Goal: Task Accomplishment & Management: Manage account settings

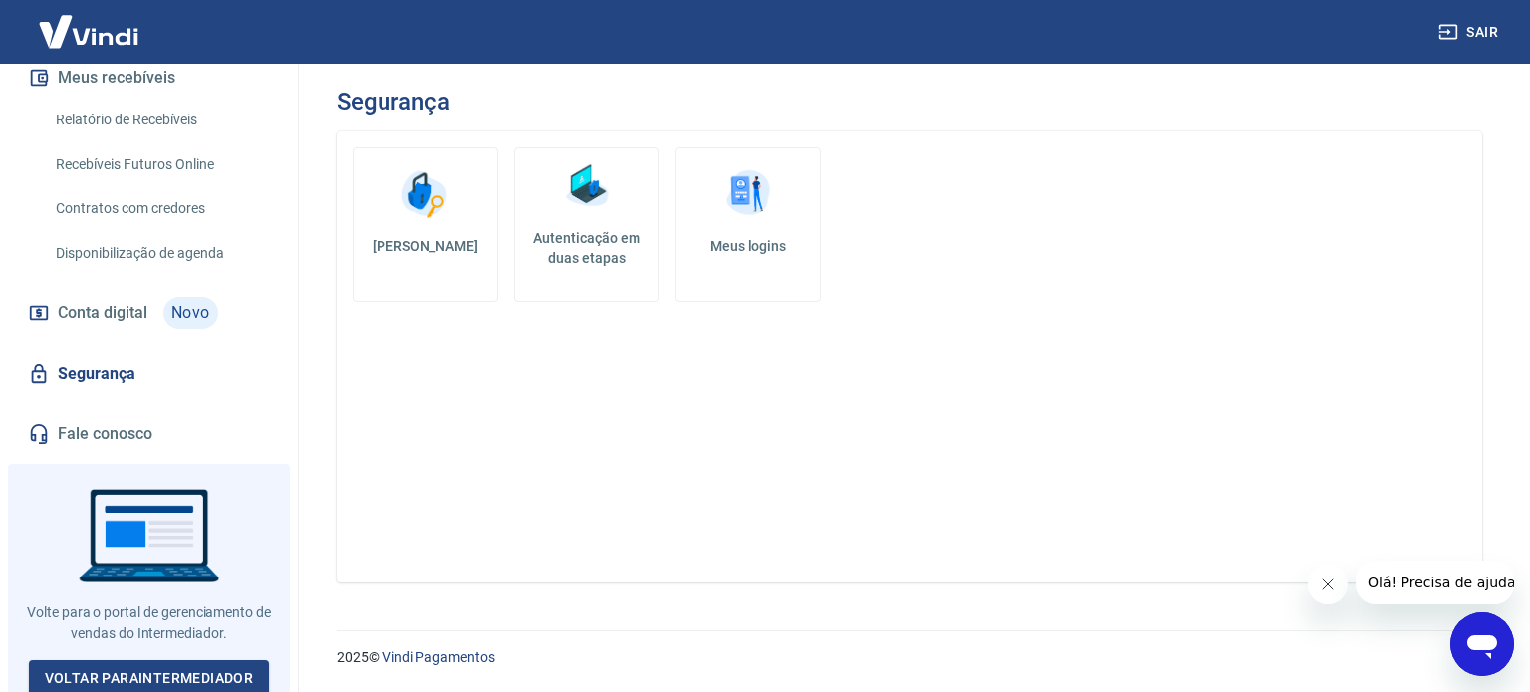
scroll to position [403, 0]
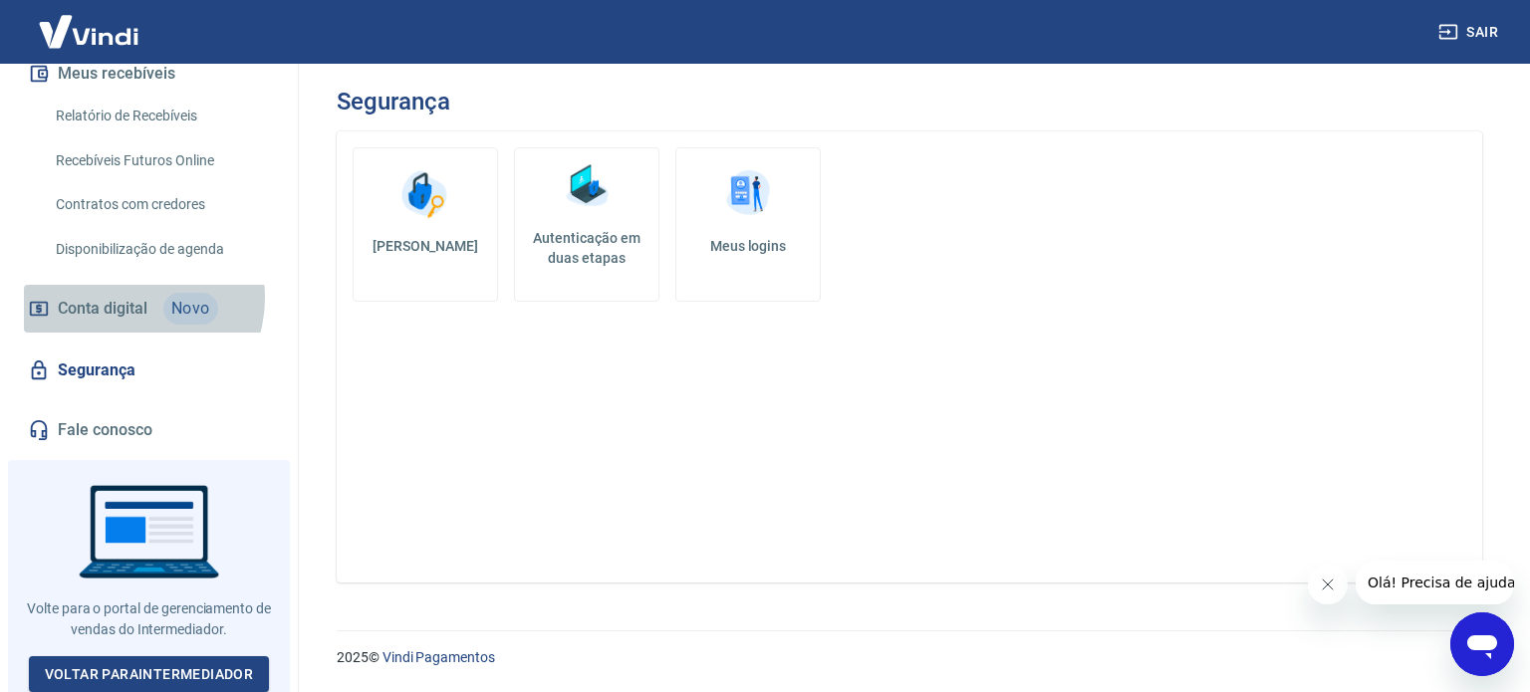
click at [129, 297] on span "Conta digital" at bounding box center [103, 309] width 90 height 28
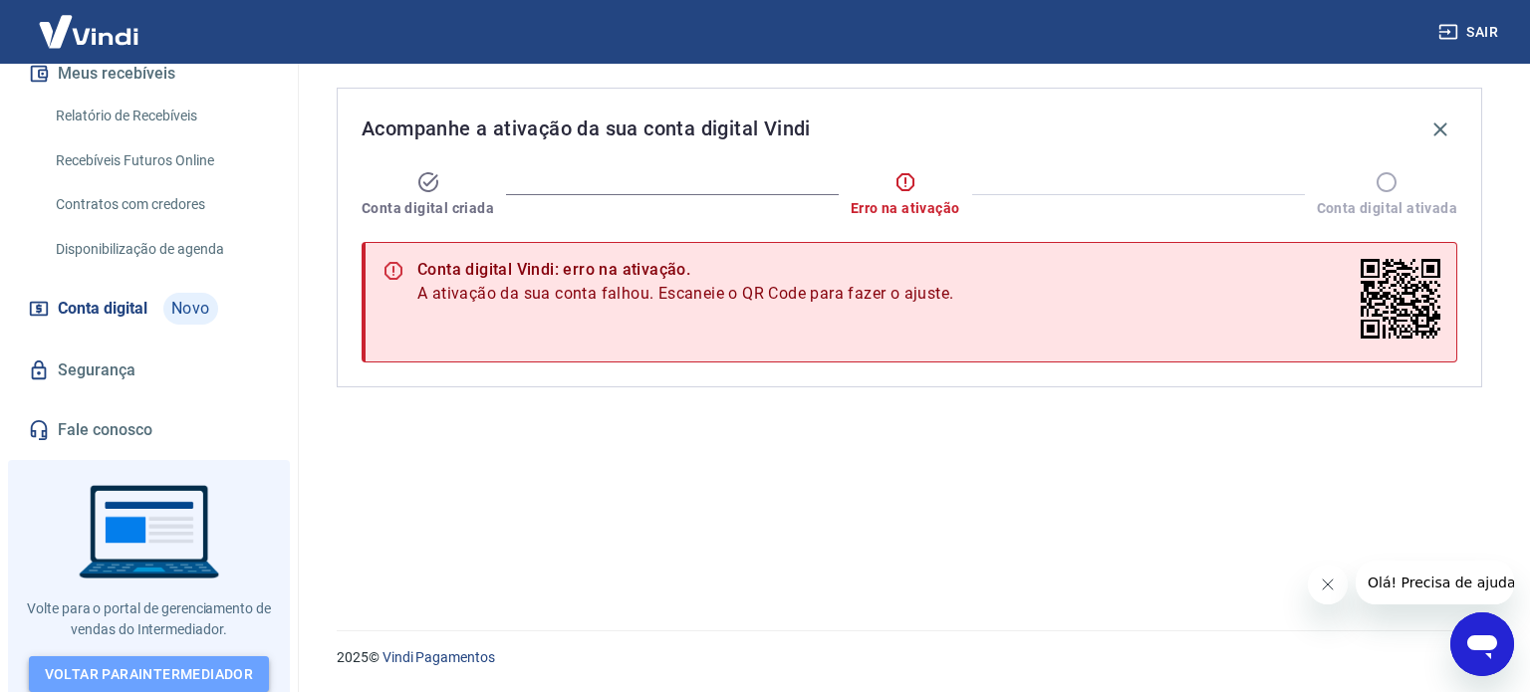
click at [167, 661] on link "Voltar para Intermediador" at bounding box center [149, 675] width 241 height 37
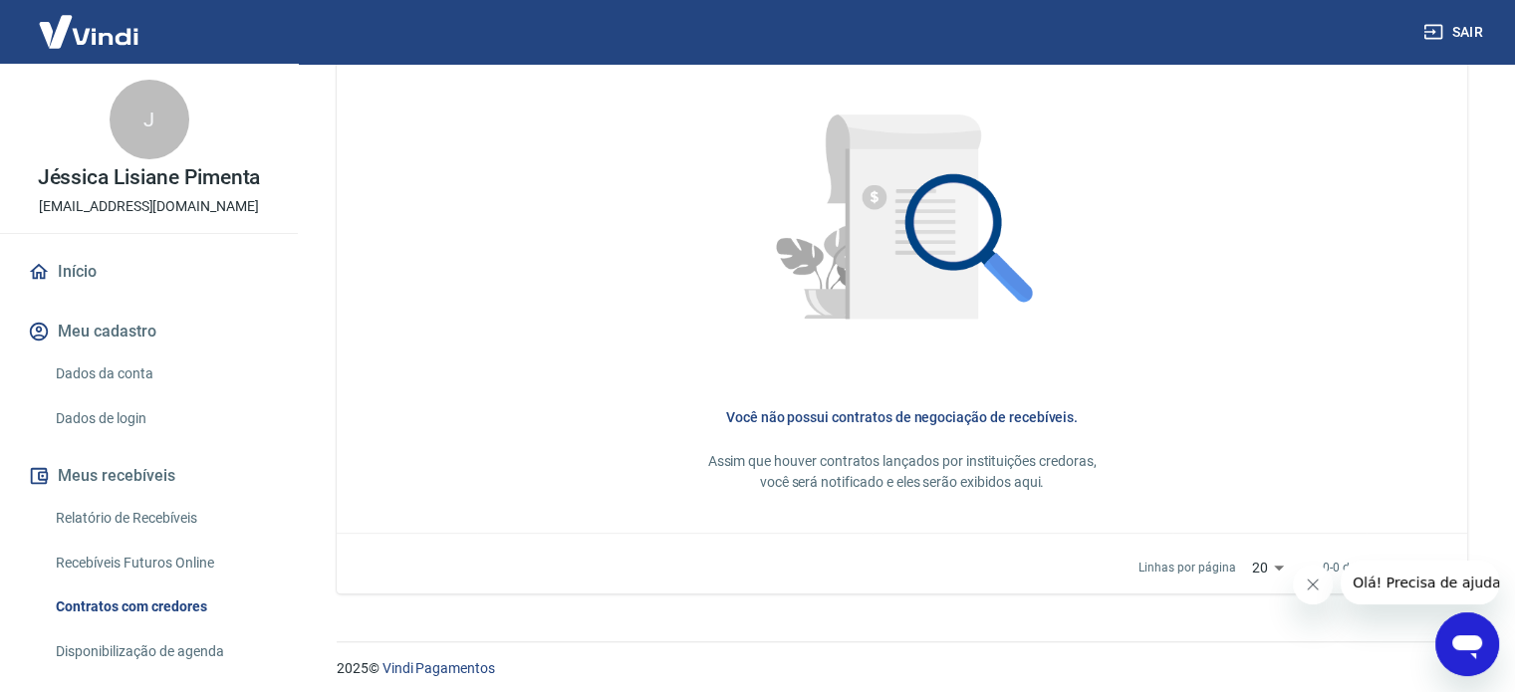
scroll to position [930, 0]
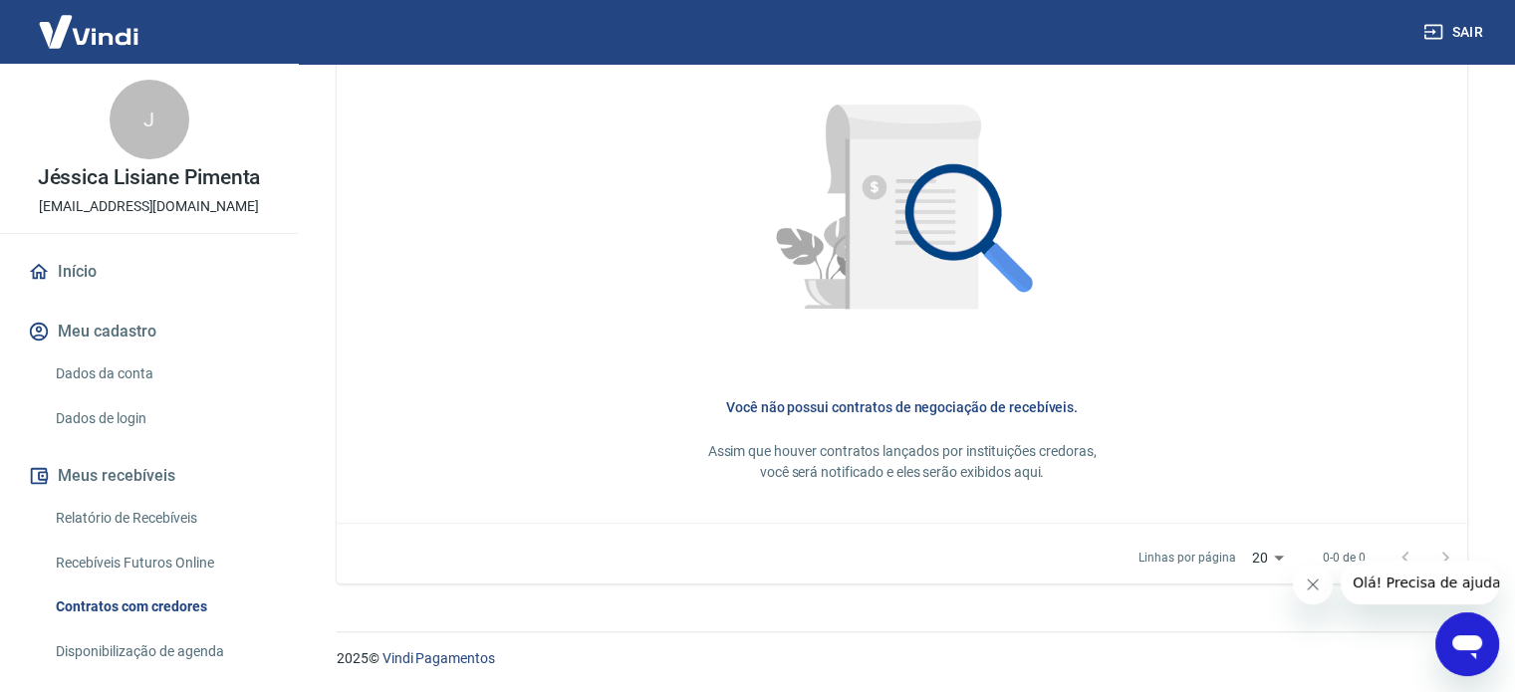
click at [127, 379] on link "Dados da conta" at bounding box center [161, 374] width 226 height 41
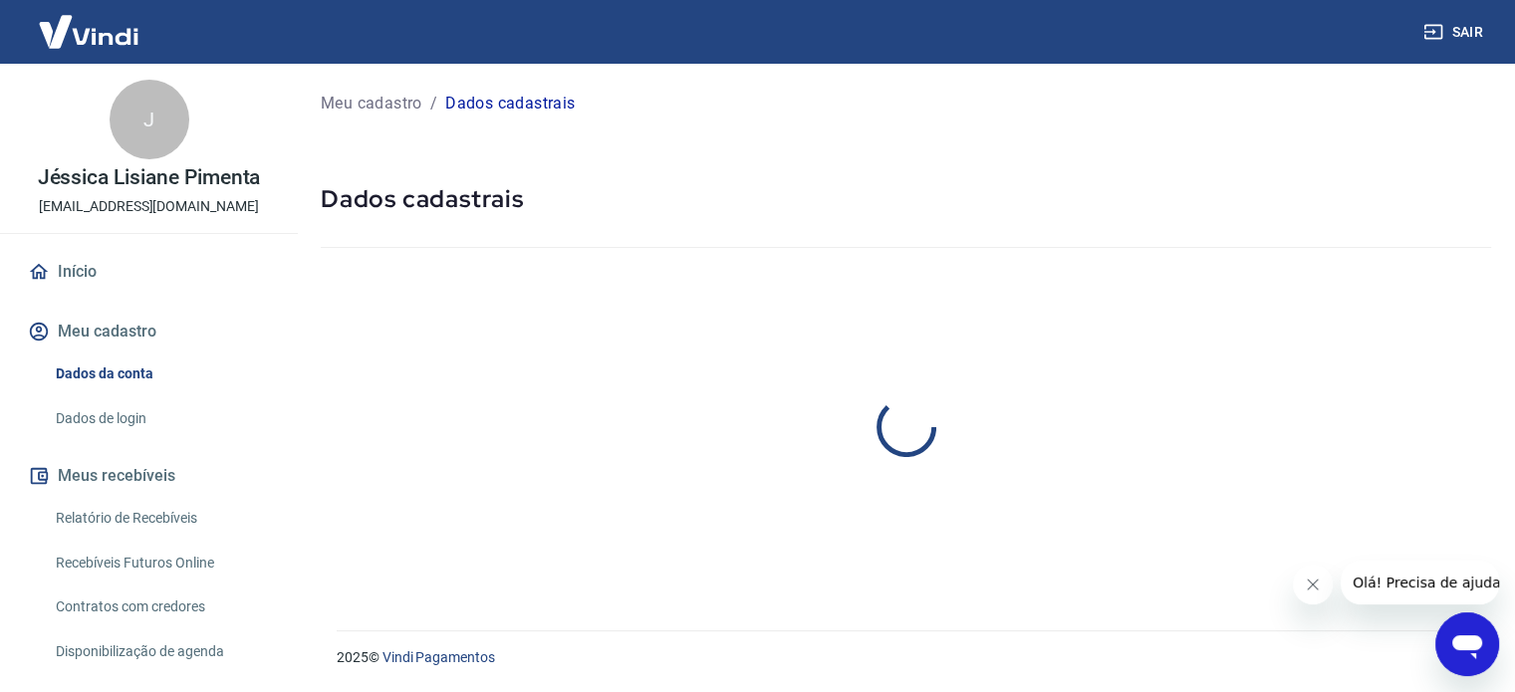
select select "MG"
select select "business"
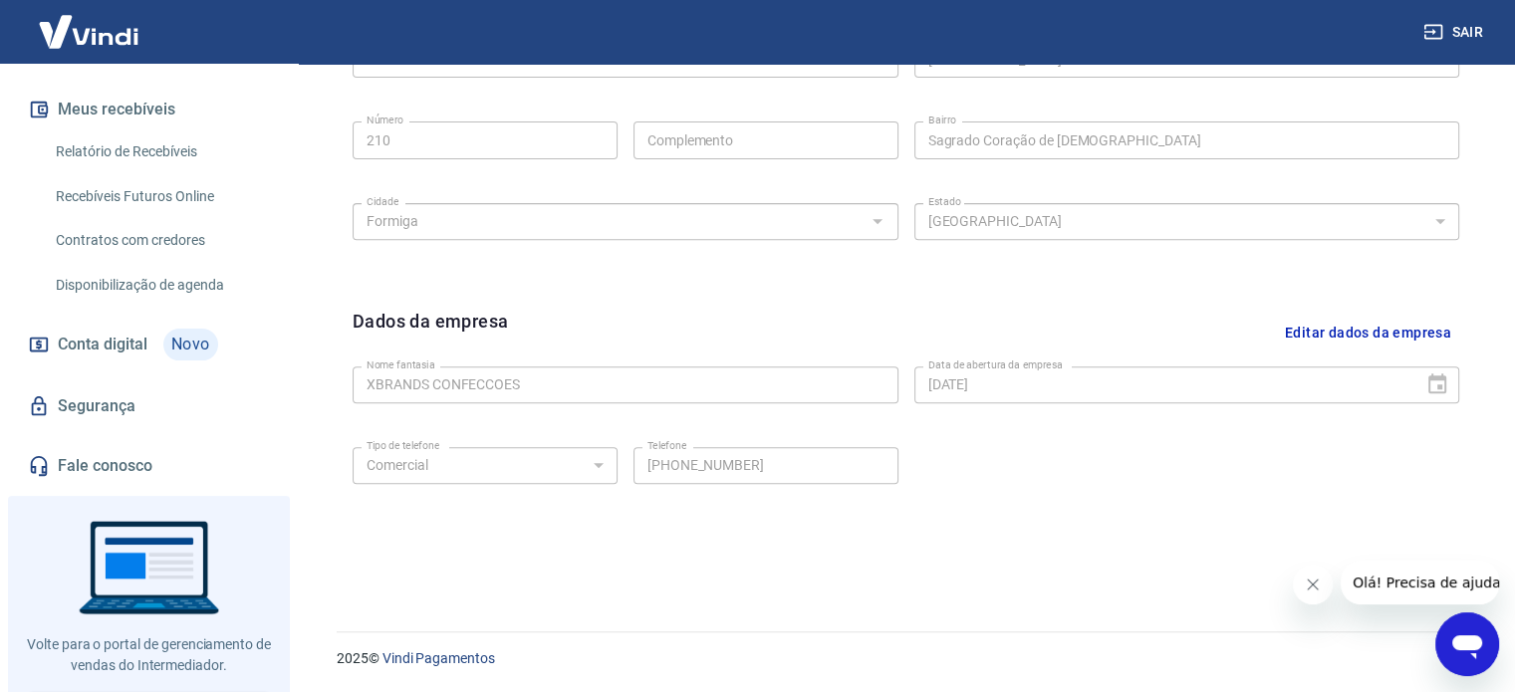
scroll to position [403, 0]
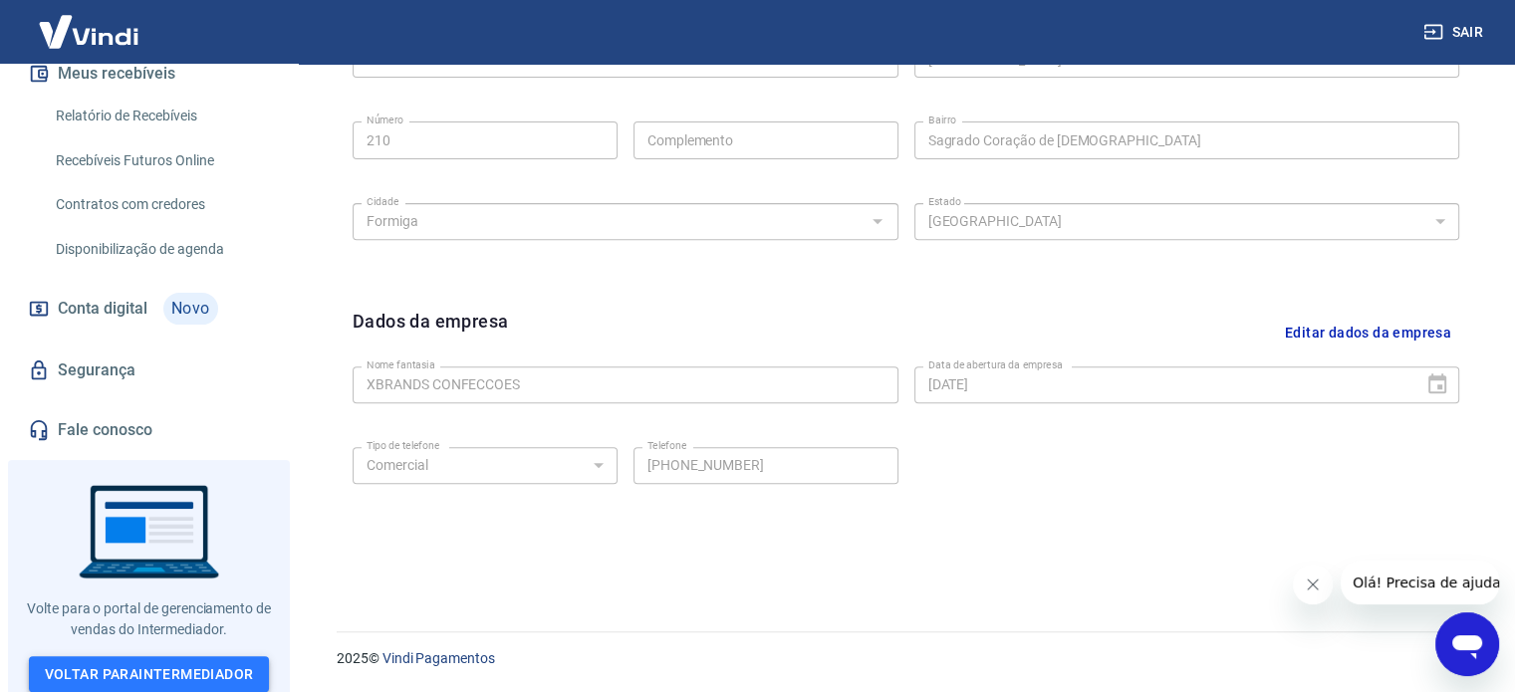
click at [151, 658] on link "Voltar para Intermediador" at bounding box center [149, 675] width 241 height 37
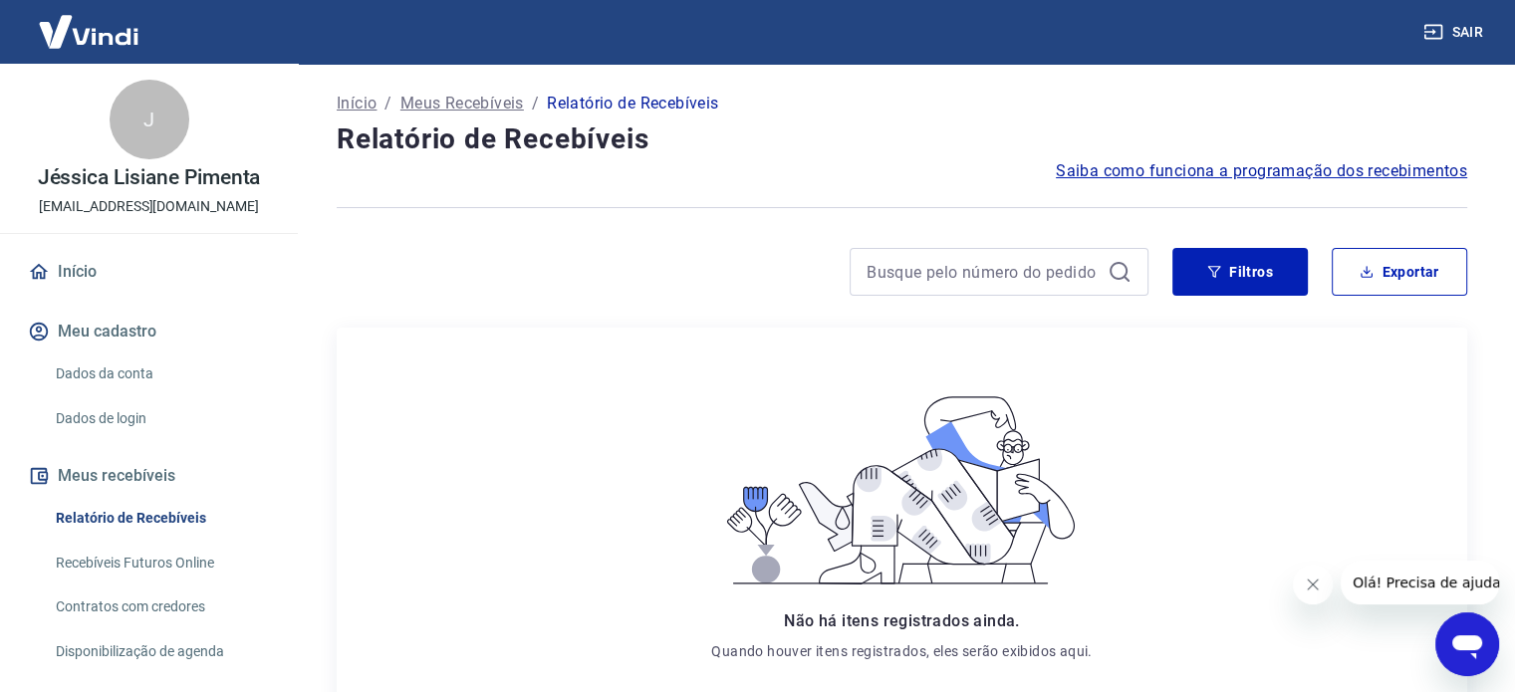
click at [110, 380] on link "Dados da conta" at bounding box center [161, 374] width 226 height 41
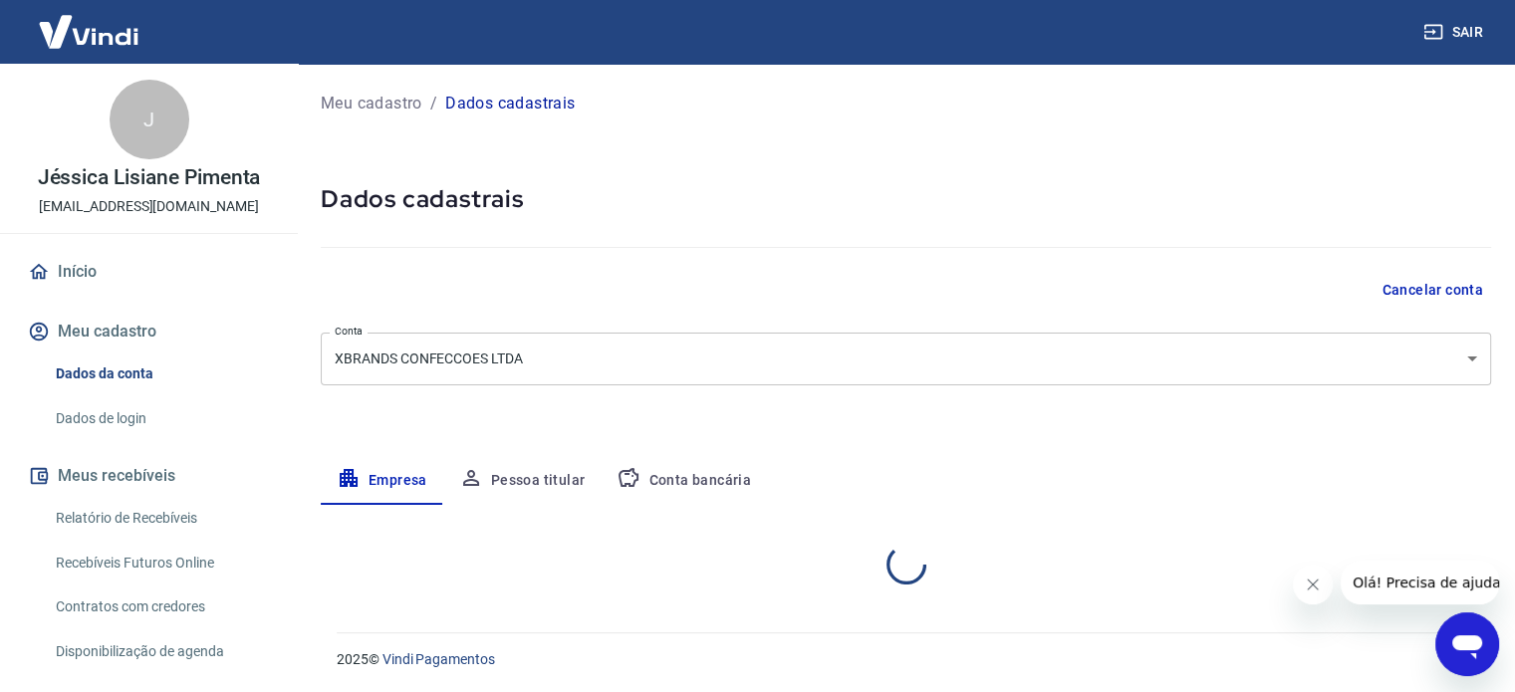
select select "MG"
select select "business"
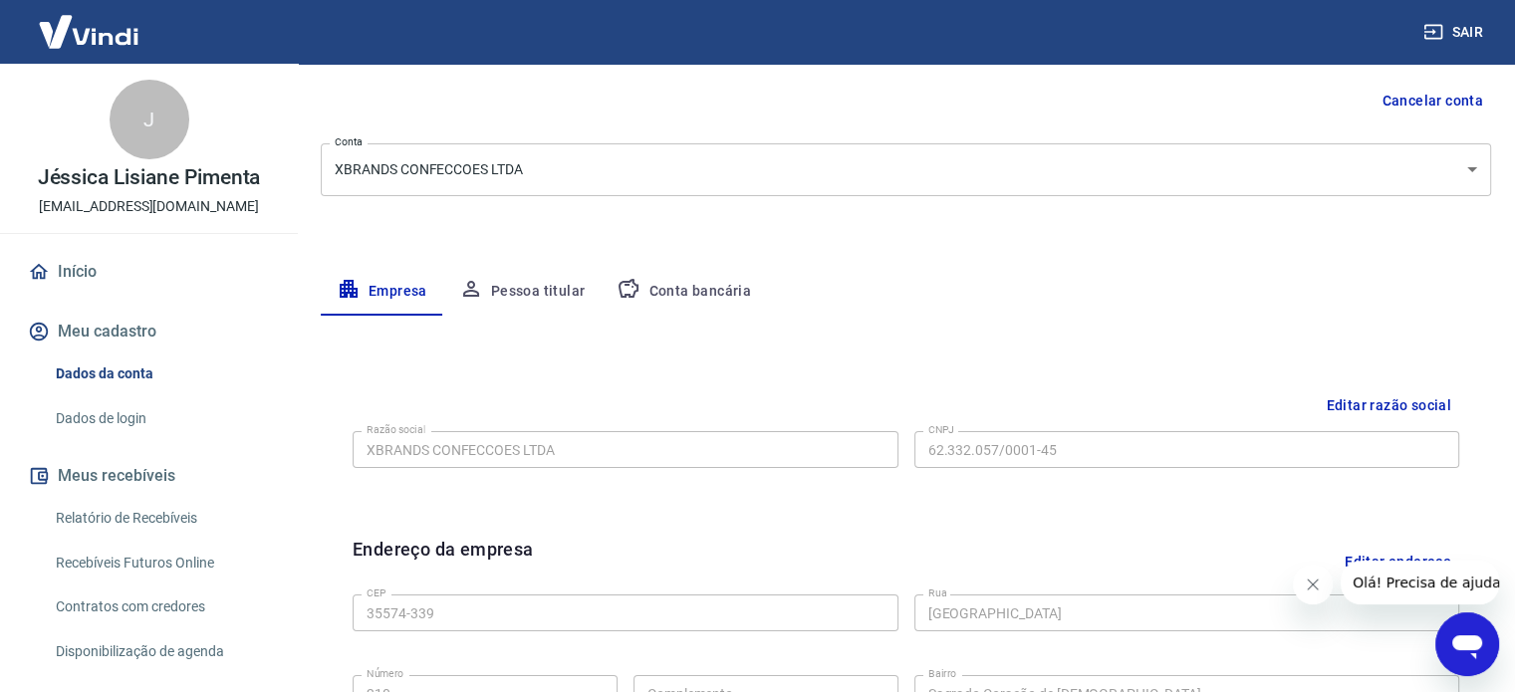
scroll to position [145, 0]
